Goal: Task Accomplishment & Management: Manage account settings

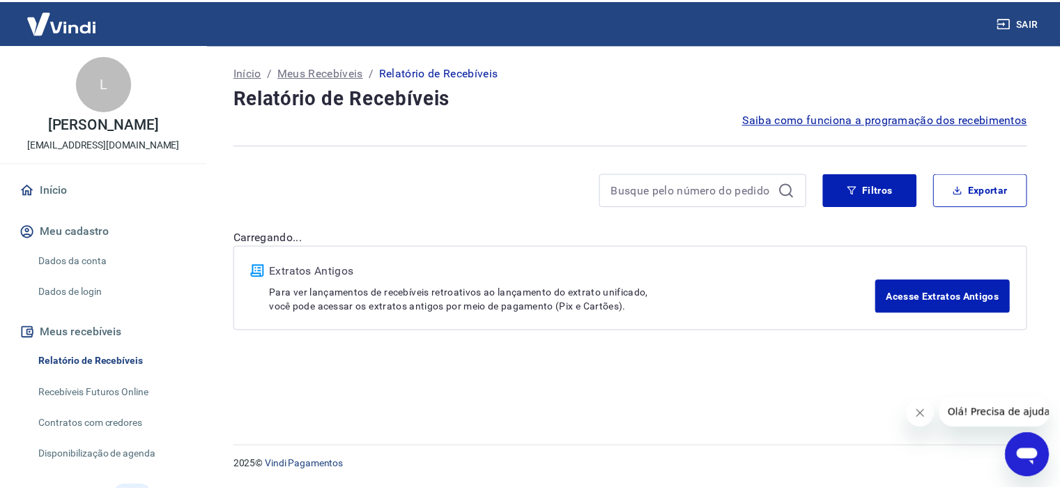
scroll to position [70, 0]
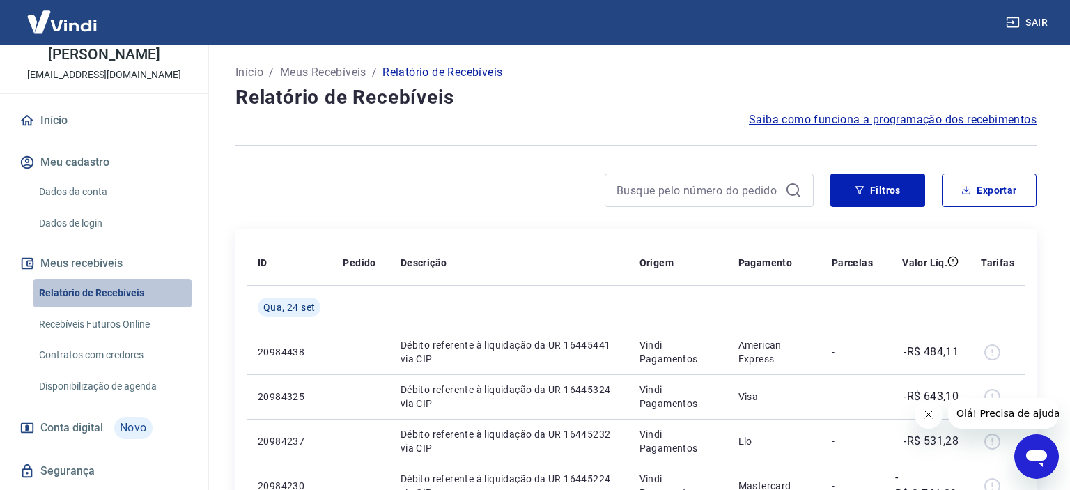
click at [125, 292] on link "Relatório de Recebíveis" at bounding box center [112, 293] width 158 height 29
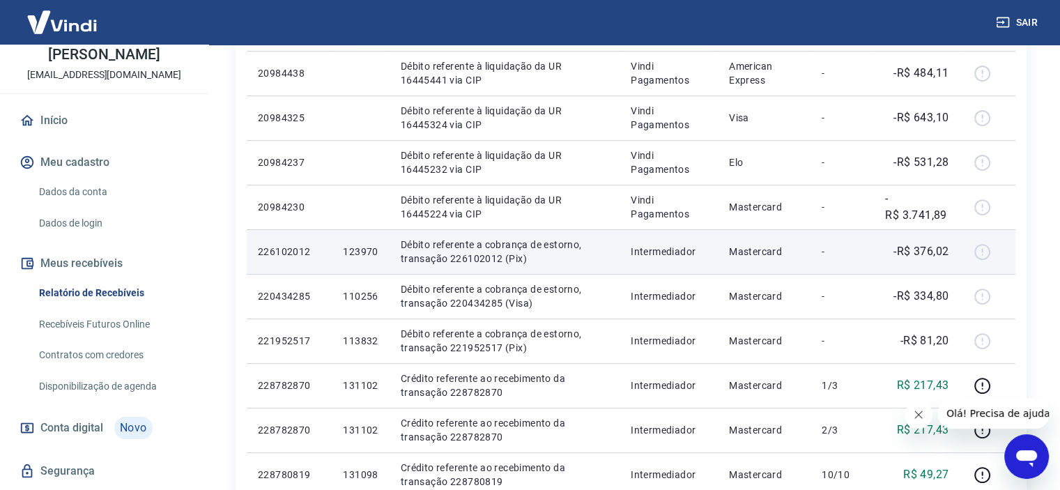
scroll to position [209, 0]
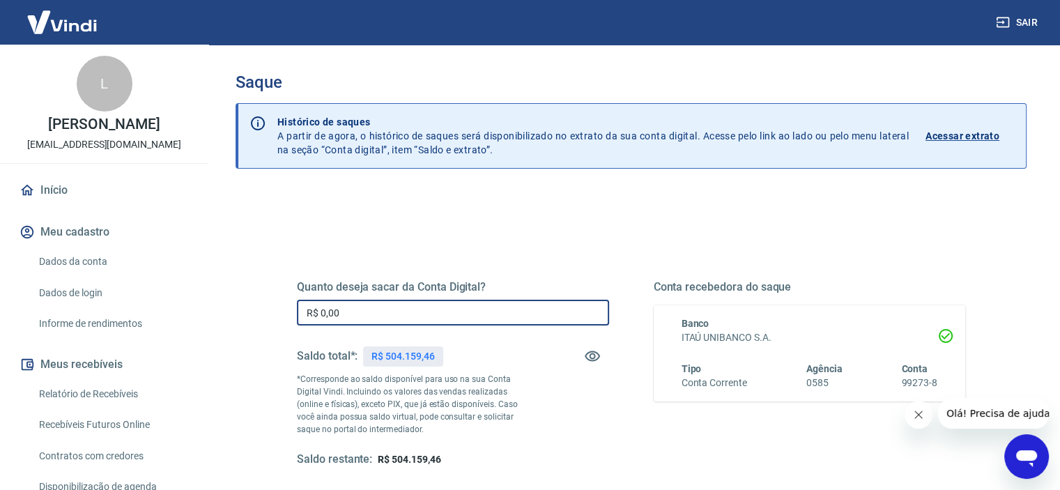
click at [349, 314] on input "R$ 0,00" at bounding box center [453, 313] width 312 height 26
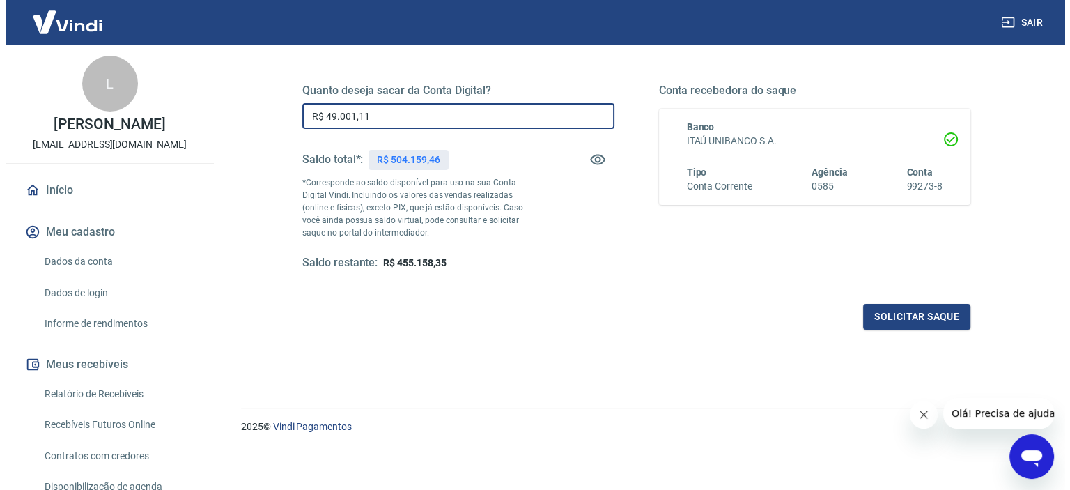
scroll to position [198, 0]
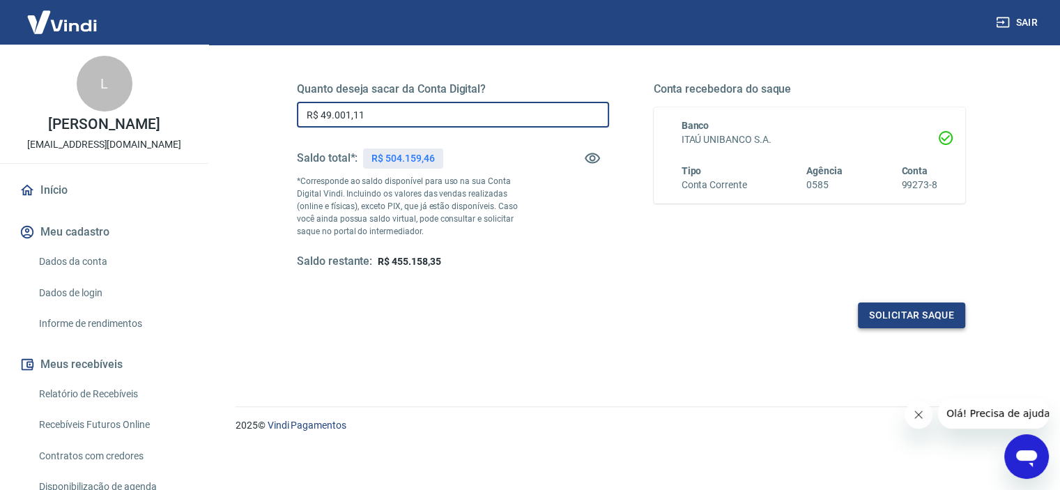
type input "R$ 49.001,11"
click at [924, 314] on button "Solicitar saque" at bounding box center [911, 315] width 107 height 26
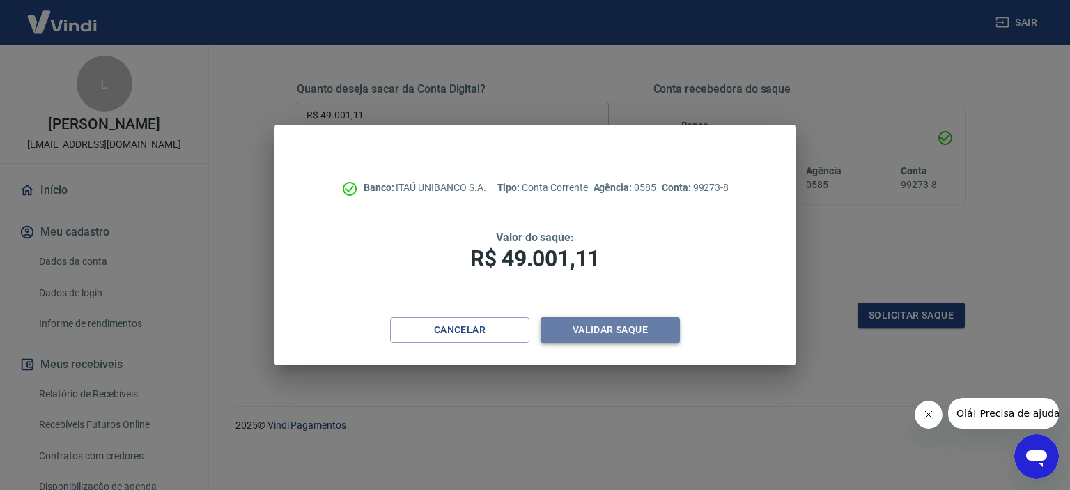
click at [613, 341] on button "Validar saque" at bounding box center [610, 330] width 139 height 26
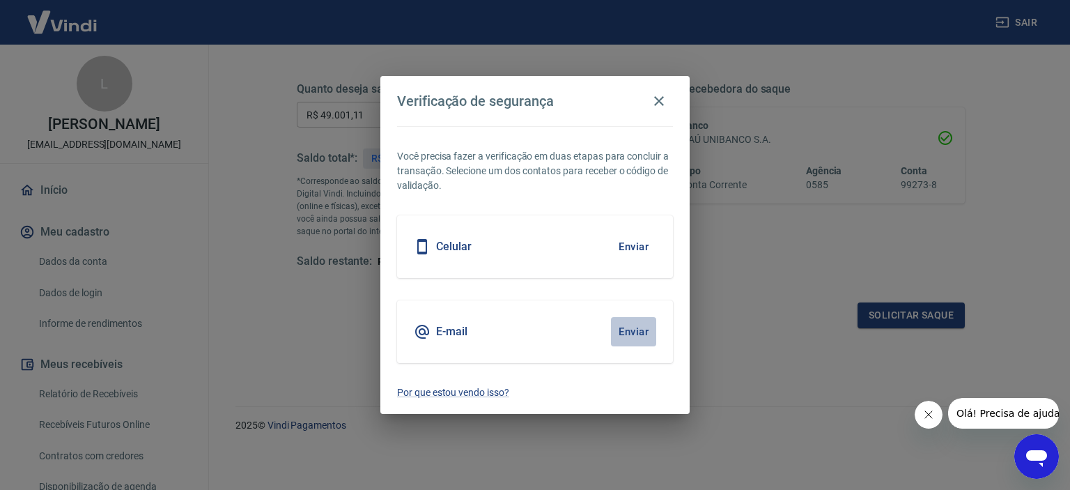
click at [625, 334] on button "Enviar" at bounding box center [633, 331] width 45 height 29
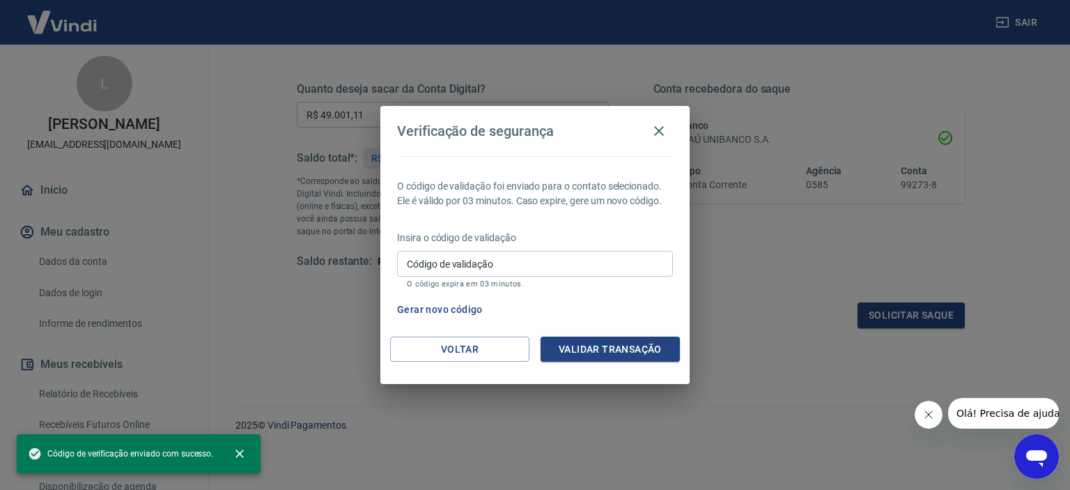
click at [484, 266] on input "Código de validação" at bounding box center [535, 264] width 276 height 26
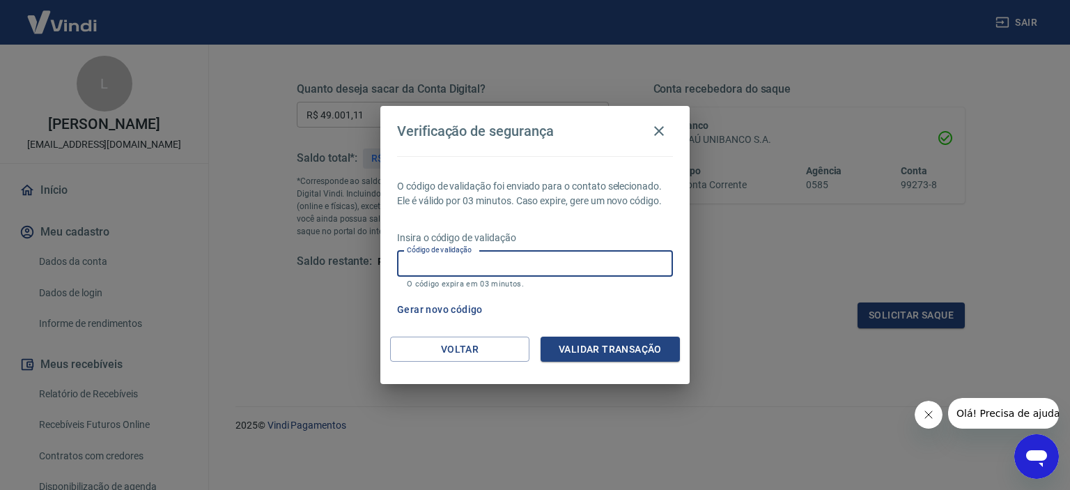
paste input "301475"
type input "301475"
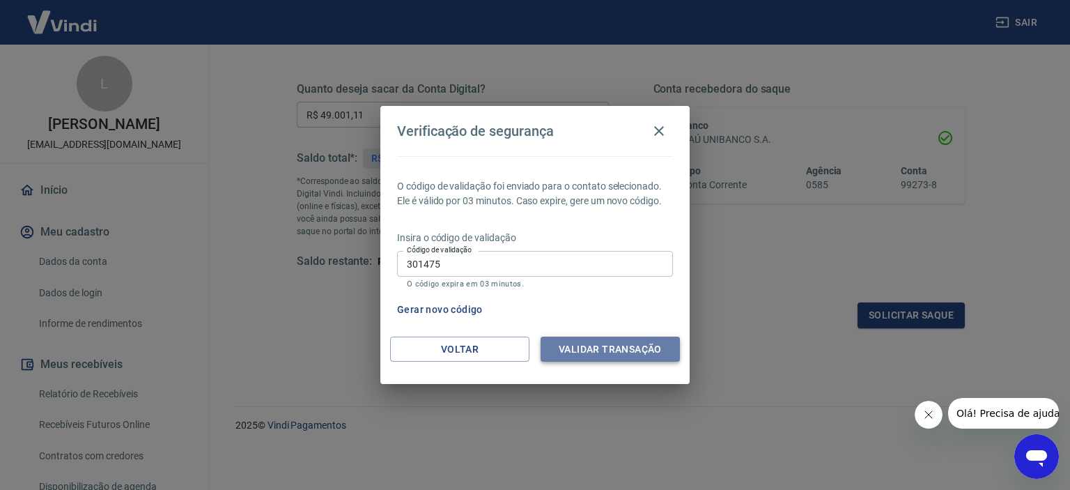
click at [638, 345] on button "Validar transação" at bounding box center [610, 350] width 139 height 26
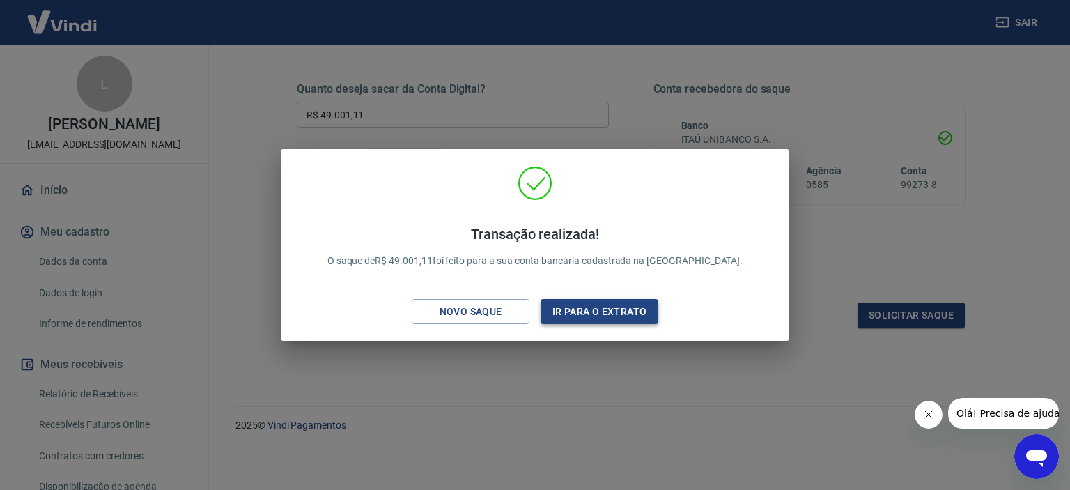
click at [587, 320] on button "Ir para o extrato" at bounding box center [600, 312] width 118 height 26
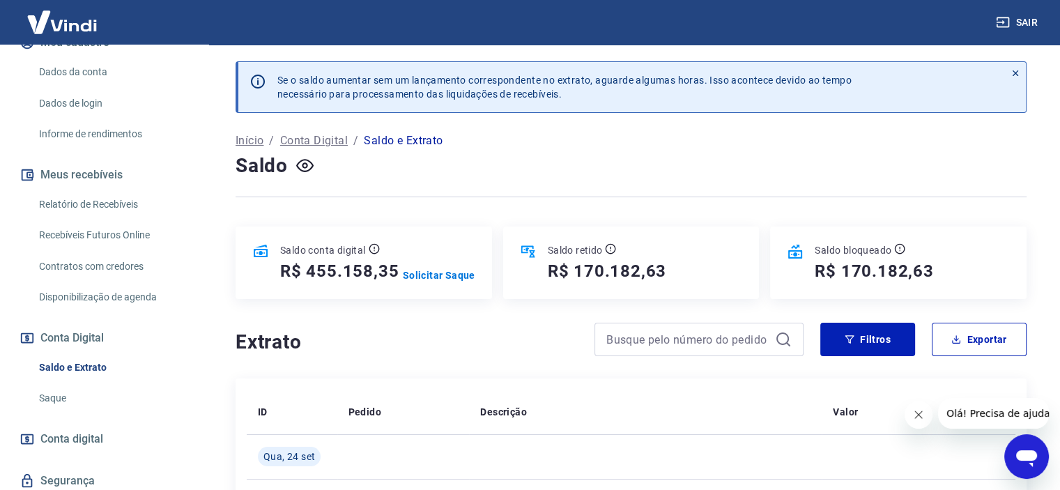
scroll to position [237, 0]
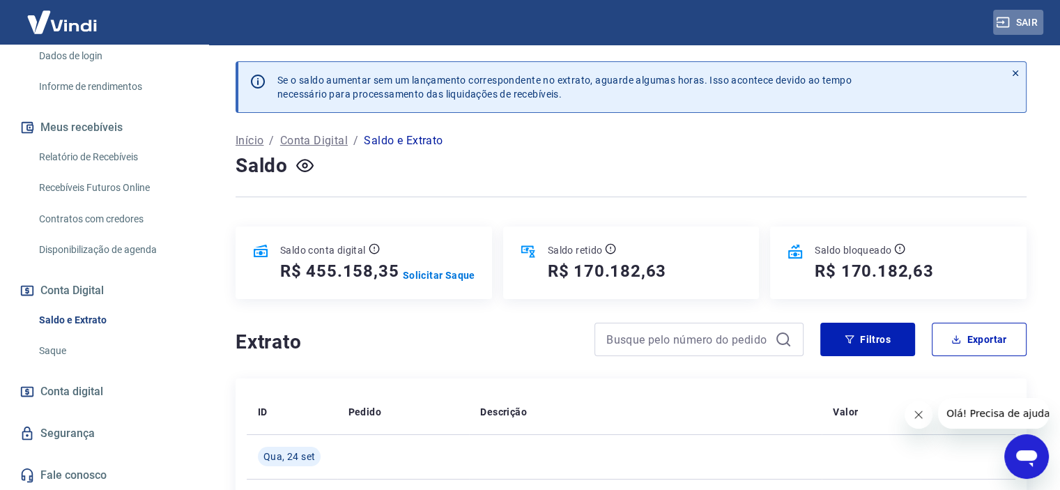
click at [1026, 19] on button "Sair" at bounding box center [1018, 23] width 50 height 26
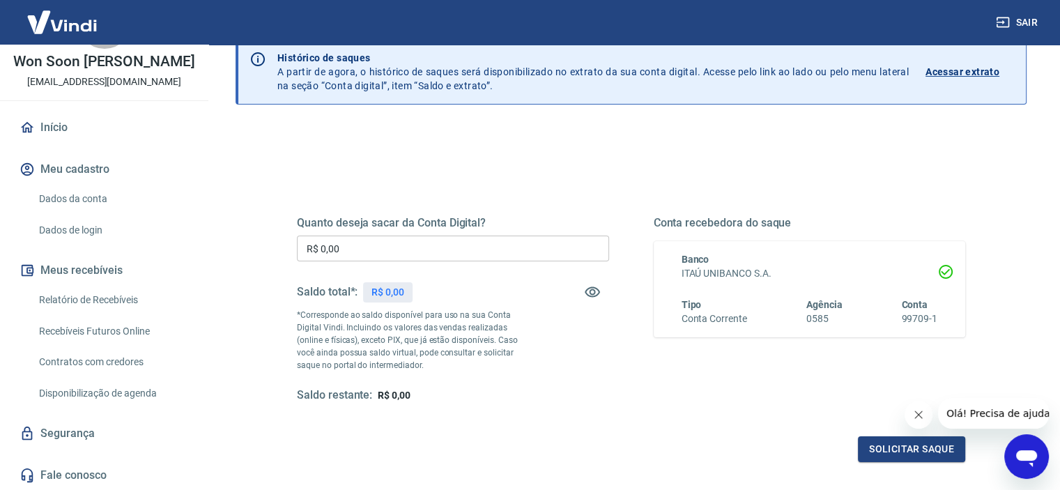
scroll to position [139, 0]
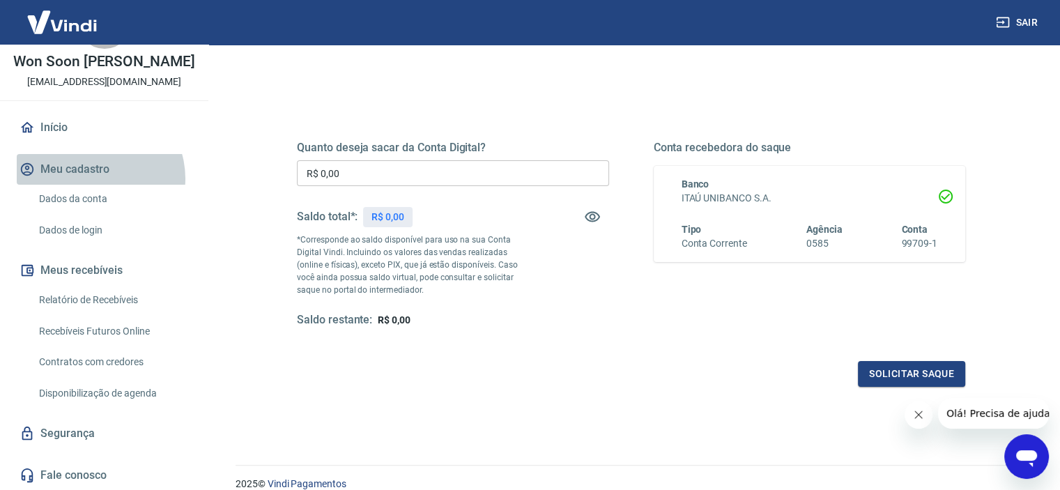
click at [95, 178] on button "Meu cadastro" at bounding box center [104, 169] width 175 height 31
click at [66, 169] on button "Meu cadastro" at bounding box center [104, 169] width 175 height 31
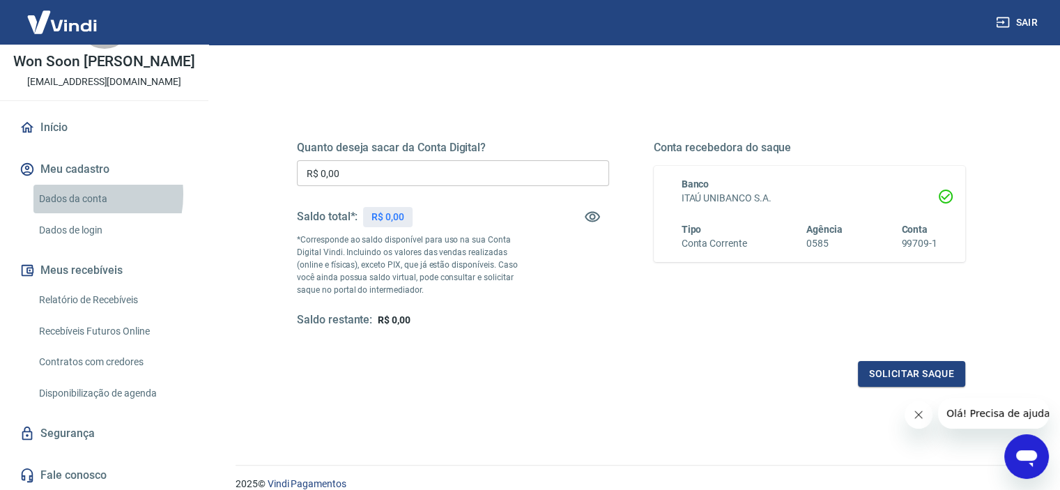
click at [70, 194] on link "Dados da conta" at bounding box center [112, 199] width 158 height 29
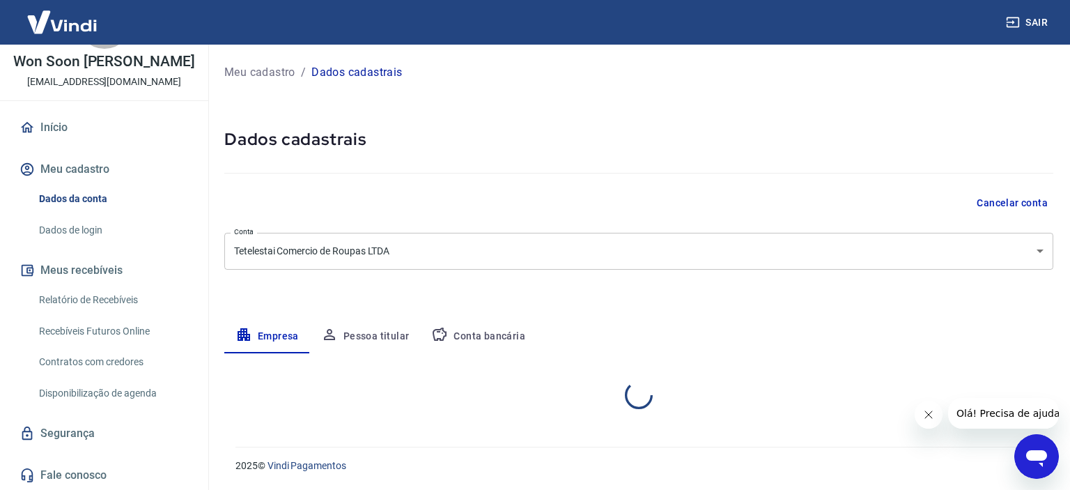
select select "SP"
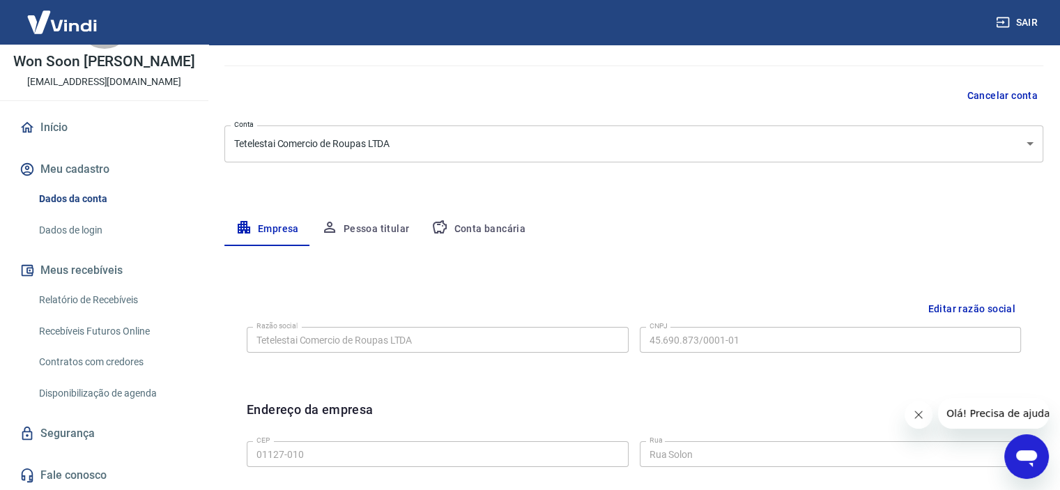
scroll to position [26, 0]
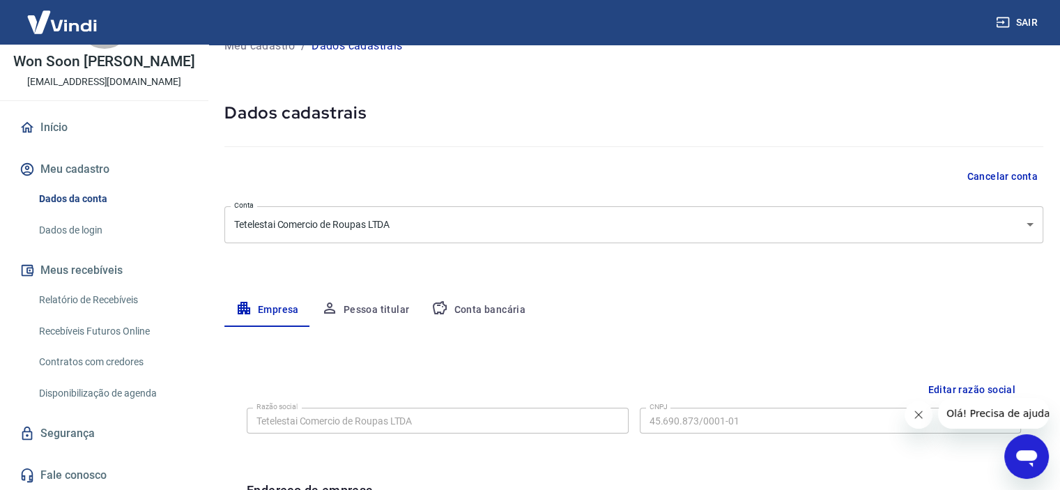
click at [1022, 21] on button "Sair" at bounding box center [1018, 23] width 50 height 26
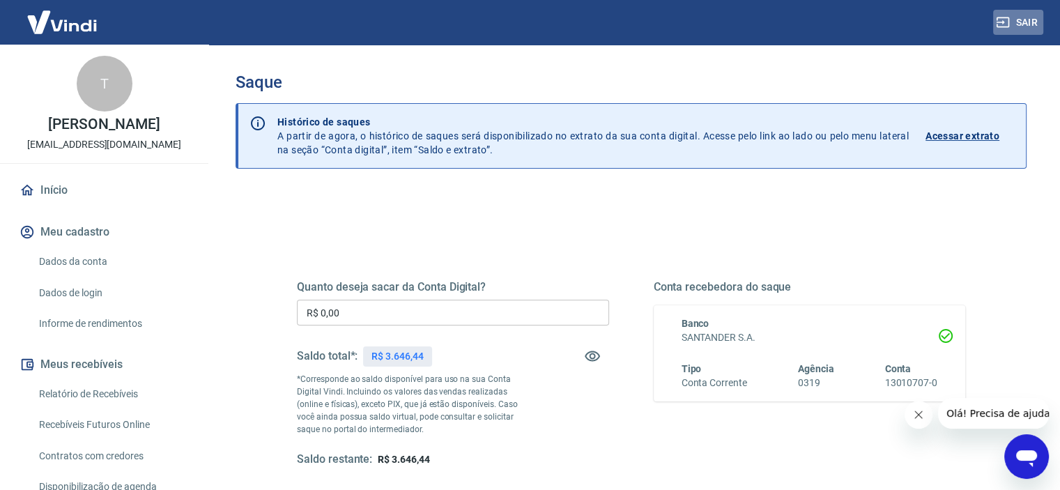
click at [1031, 20] on button "Sair" at bounding box center [1018, 23] width 50 height 26
